Goal: Task Accomplishment & Management: Complete application form

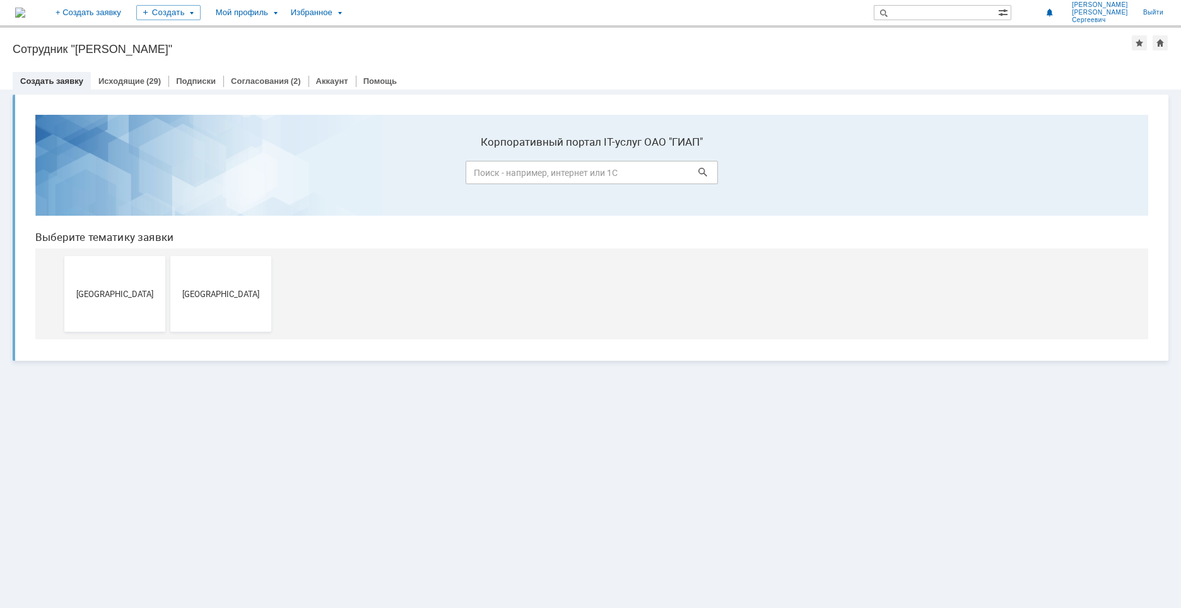
click at [597, 356] on div "Витрина услуг" at bounding box center [590, 228] width 1155 height 266
click at [576, 465] on div "Витрина услуг" at bounding box center [590, 349] width 1181 height 518
click at [129, 294] on span "[GEOGRAPHIC_DATA]" at bounding box center [114, 293] width 93 height 9
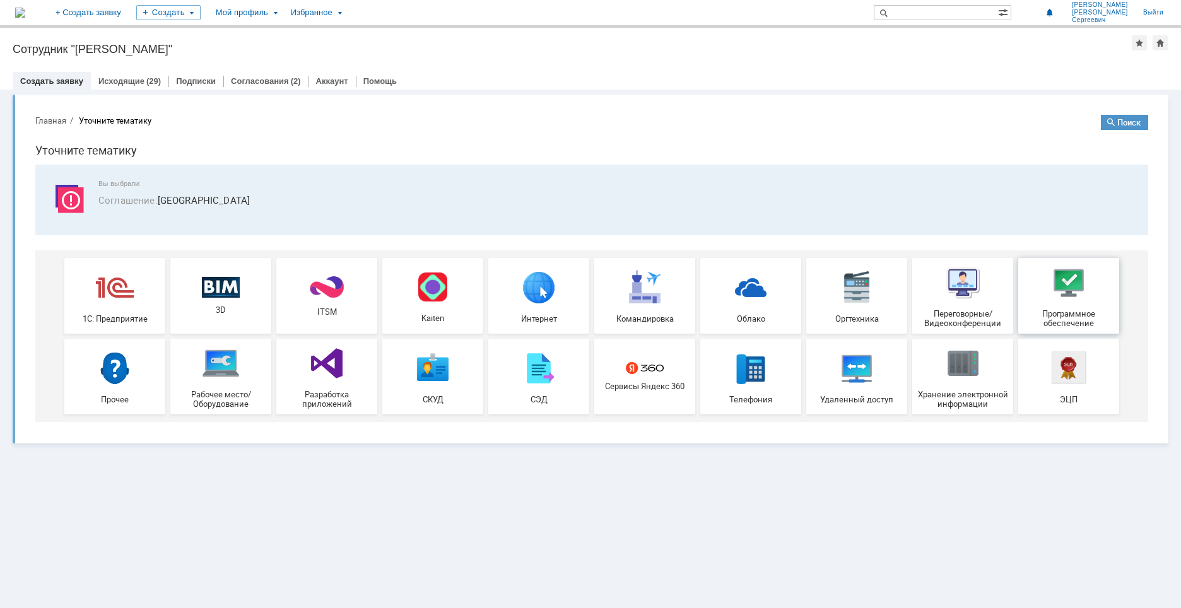
click at [1049, 288] on img at bounding box center [1068, 283] width 38 height 38
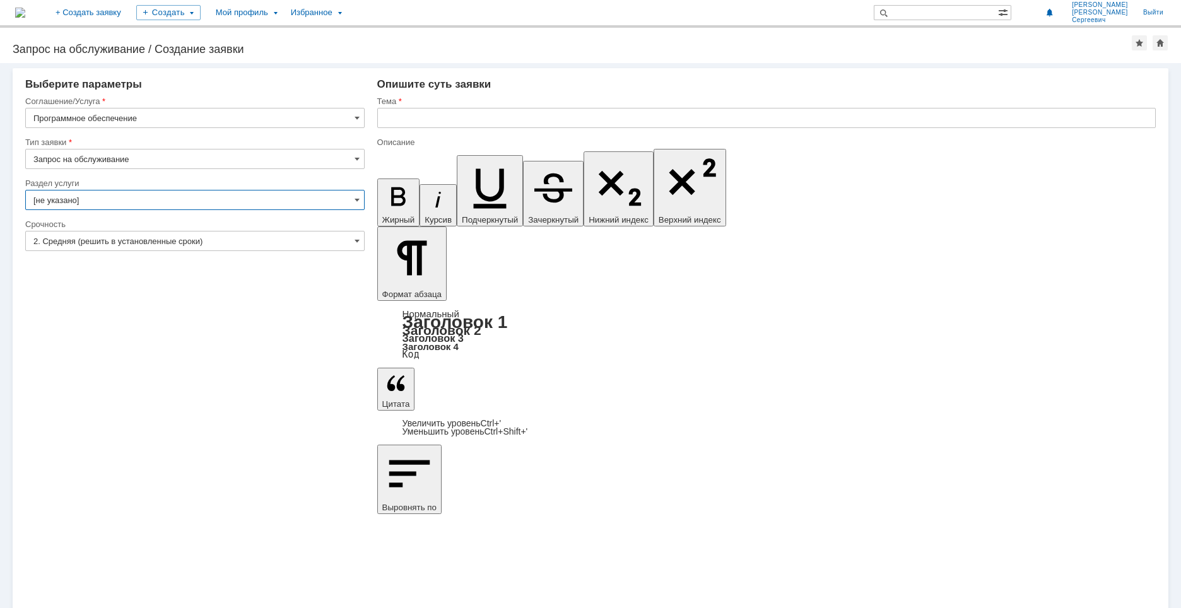
click at [352, 196] on input "[не указано]" at bounding box center [194, 200] width 339 height 20
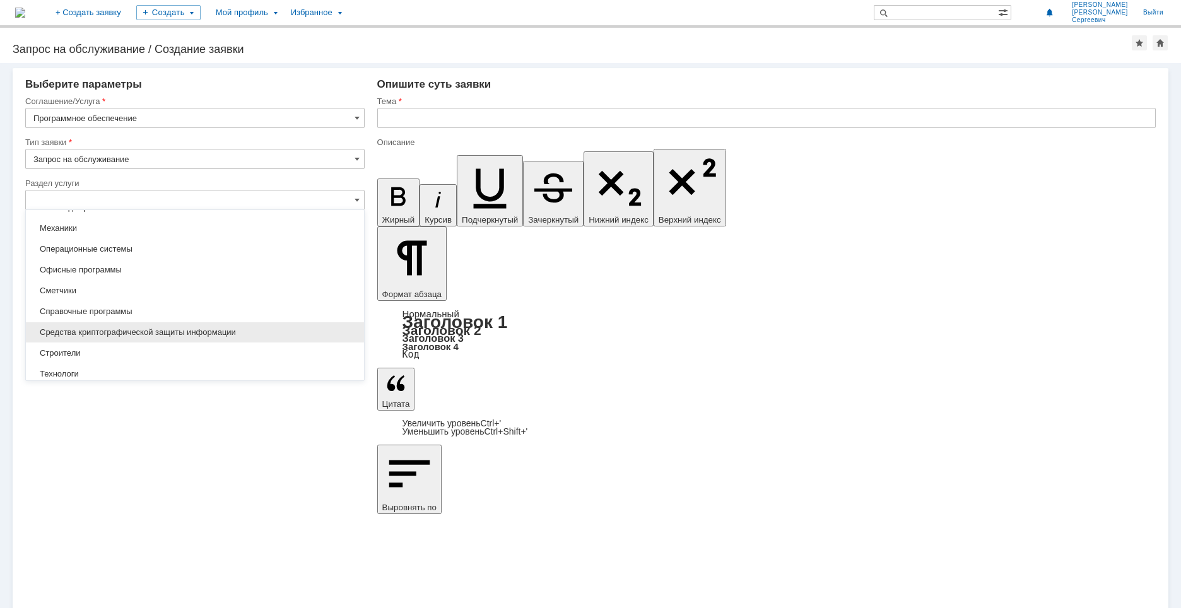
scroll to position [140, 0]
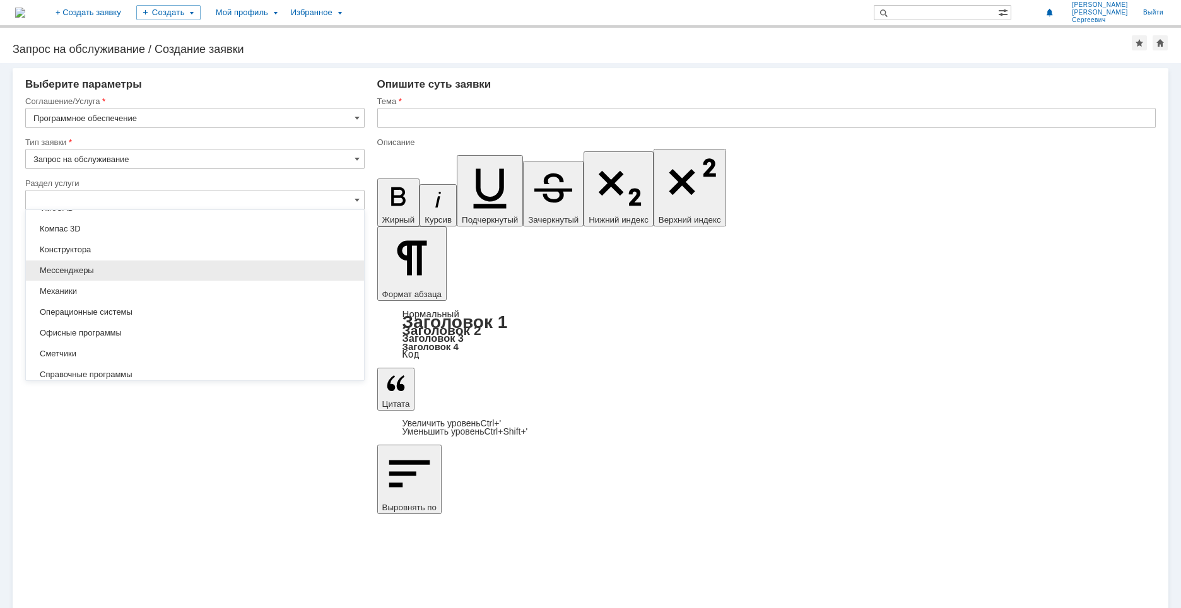
click at [107, 274] on span "Мессенджеры" at bounding box center [194, 270] width 323 height 10
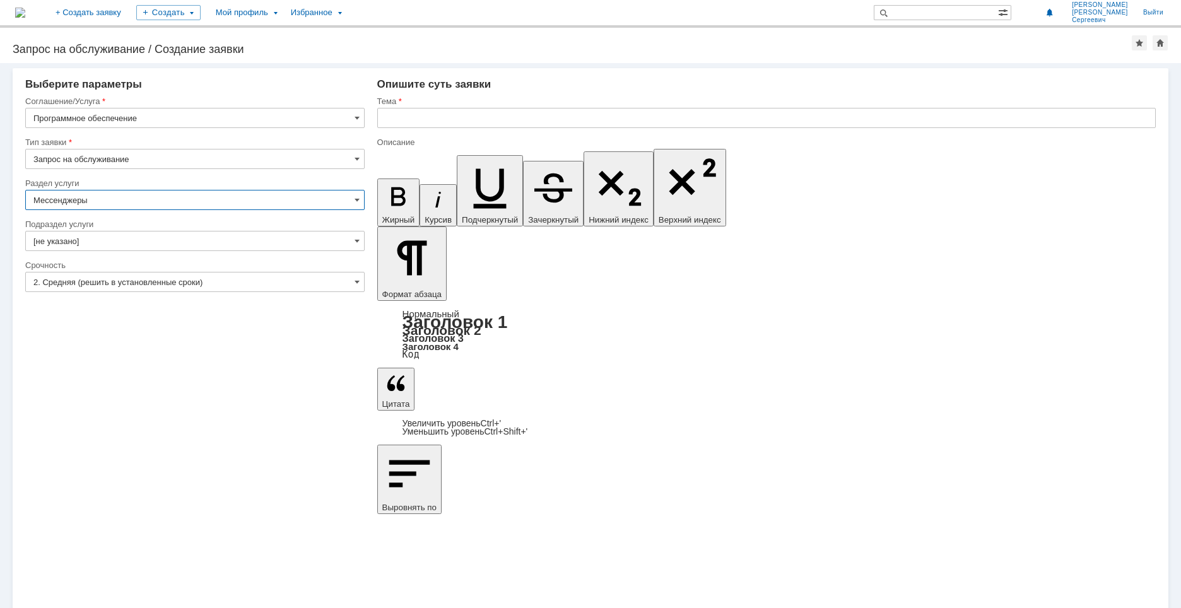
type input "Мессенджеры"
click at [356, 281] on span at bounding box center [356, 282] width 5 height 10
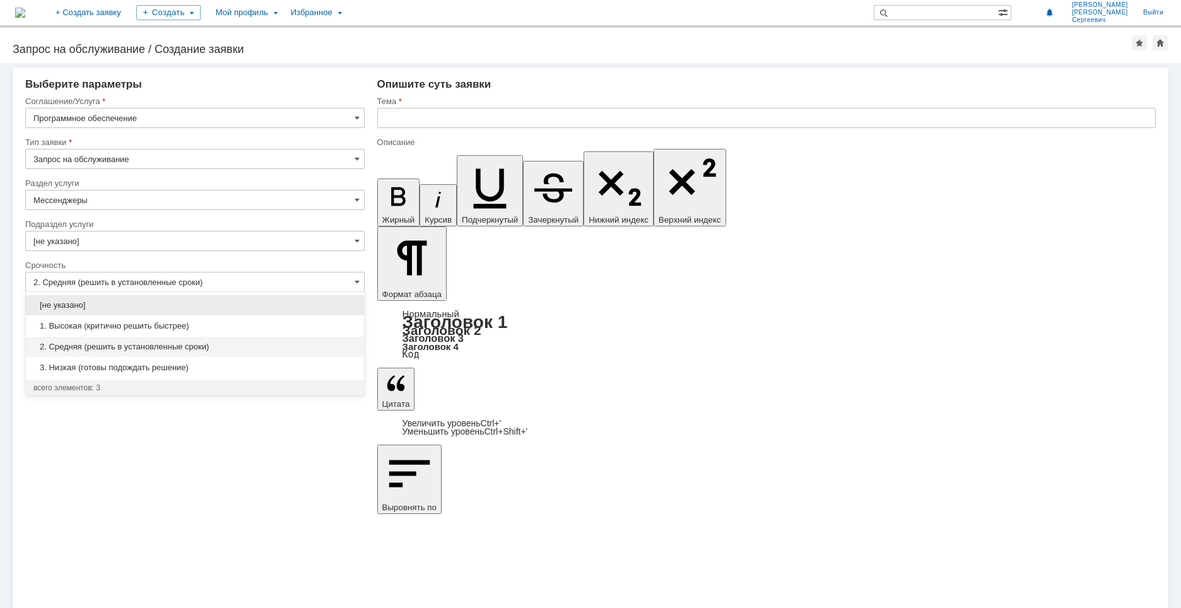
click at [332, 518] on div "Внимание! Выберите параметры Соглашение/Услуга Программное обеспечение Тип заяв…" at bounding box center [590, 335] width 1181 height 545
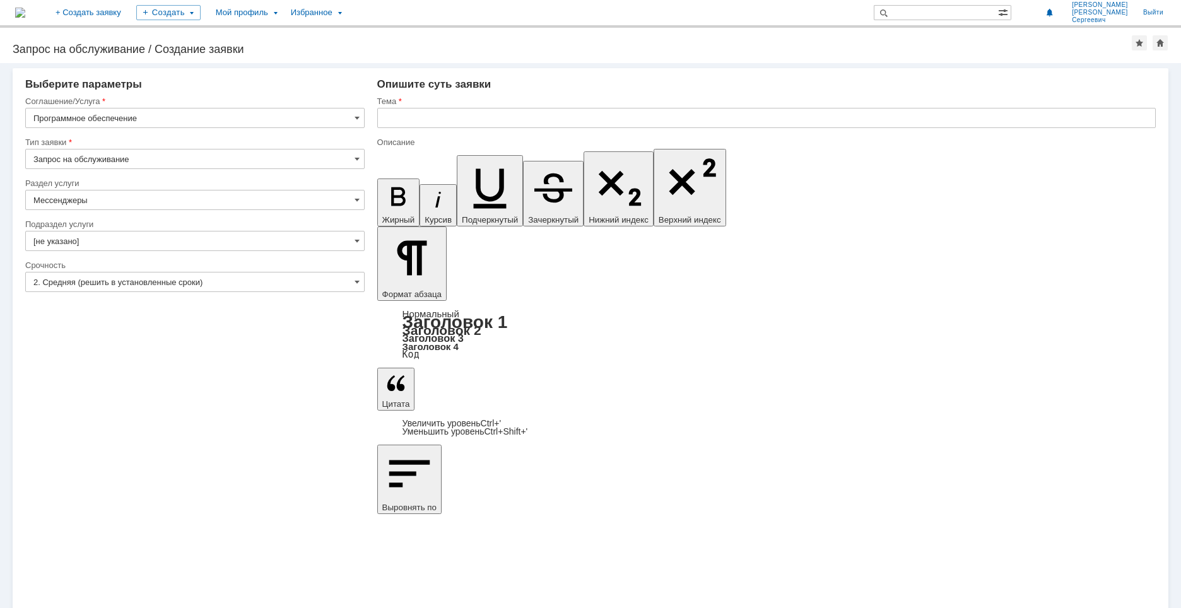
type input "2. Средняя (решить в установленные сроки)"
click at [431, 118] on input "text" at bounding box center [766, 118] width 778 height 20
type input "Е"
type input "Прошу удалить Teams"
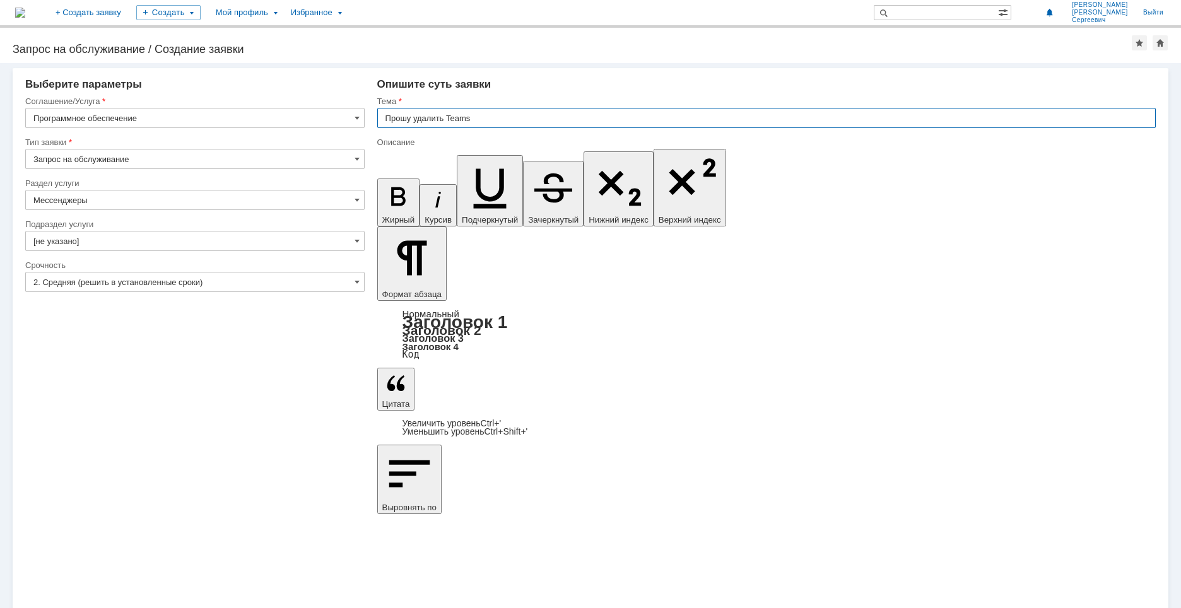
drag, startPoint x: 648, startPoint y: 4441, endPoint x: 737, endPoint y: 4447, distance: 89.1
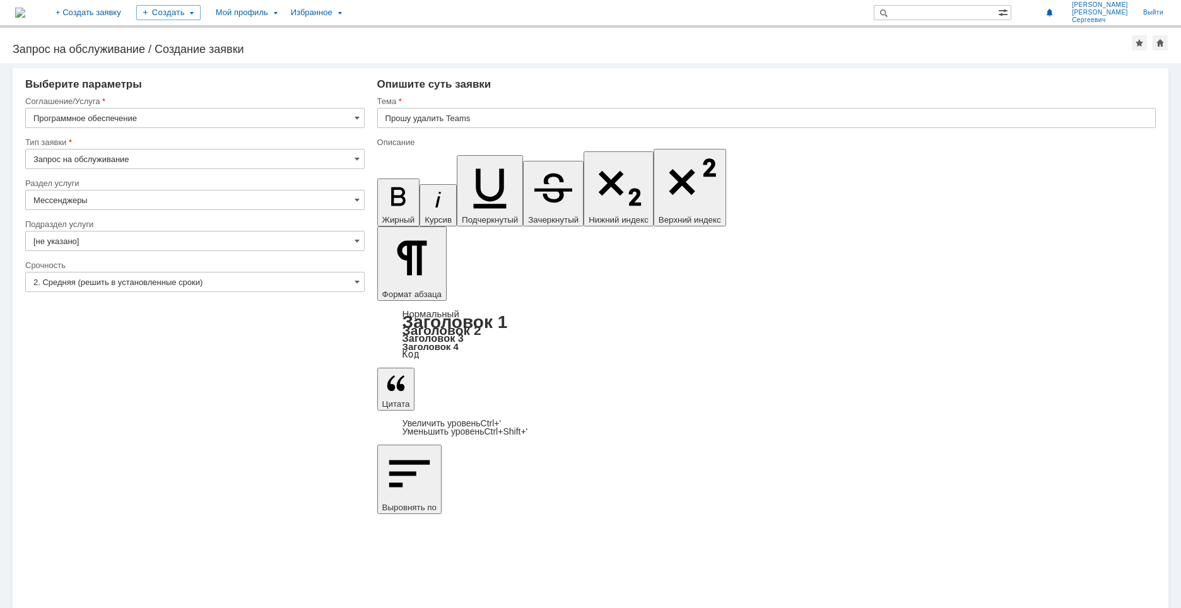
copy body "из стартовой загрузки). Также прошу Вас убрать мне Skype bp cnfhnjdjq pfuheprb"
drag, startPoint x: 539, startPoint y: 4452, endPoint x: 629, endPoint y: 4450, distance: 90.8
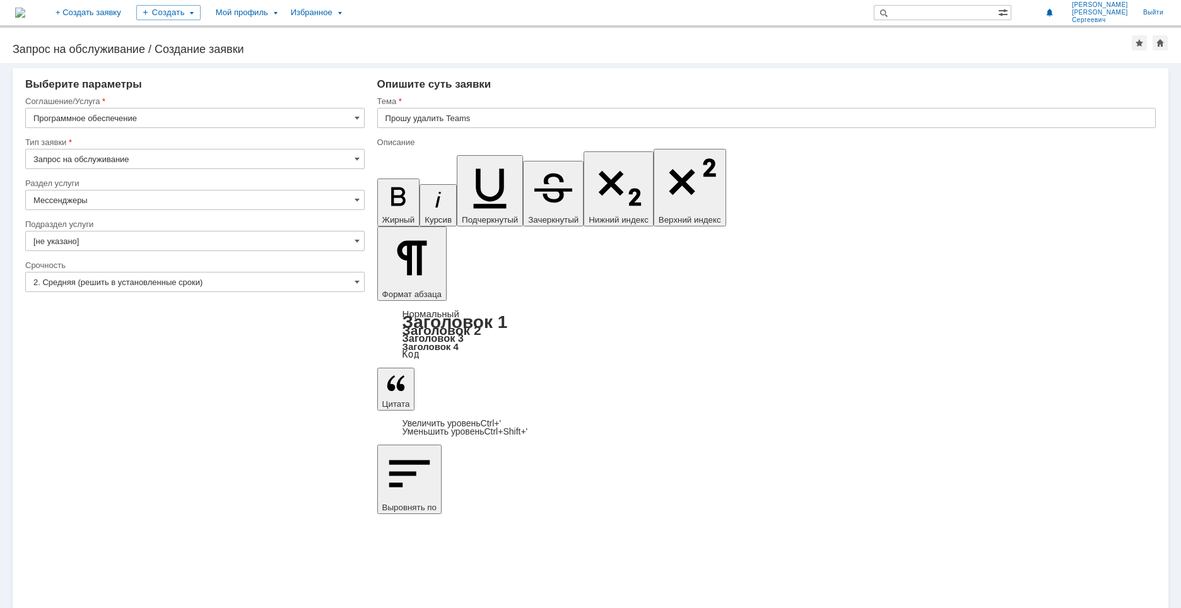
drag, startPoint x: 389, startPoint y: 4464, endPoint x: 636, endPoint y: 4464, distance: 246.6
